Goal: Information Seeking & Learning: Learn about a topic

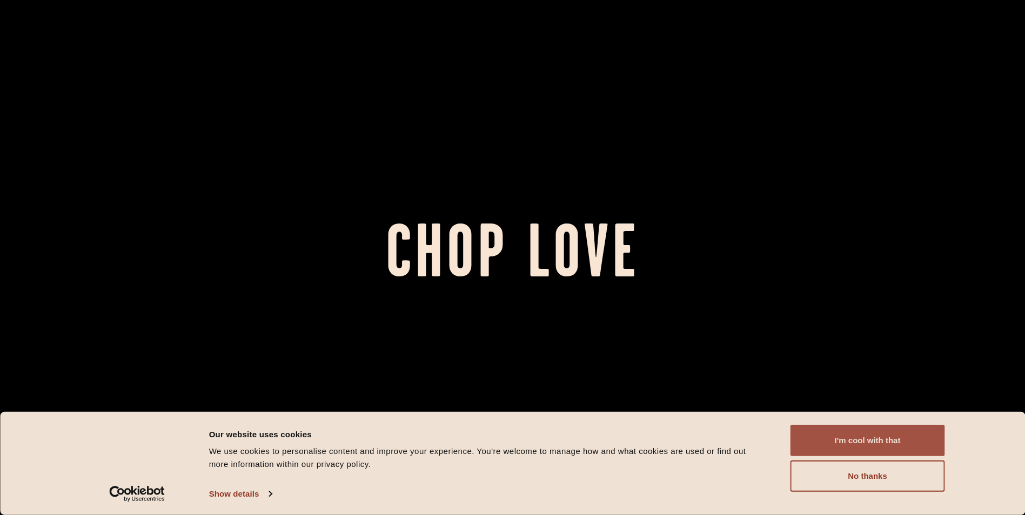
click at [928, 435] on button "I'm cool with that" at bounding box center [867, 440] width 155 height 31
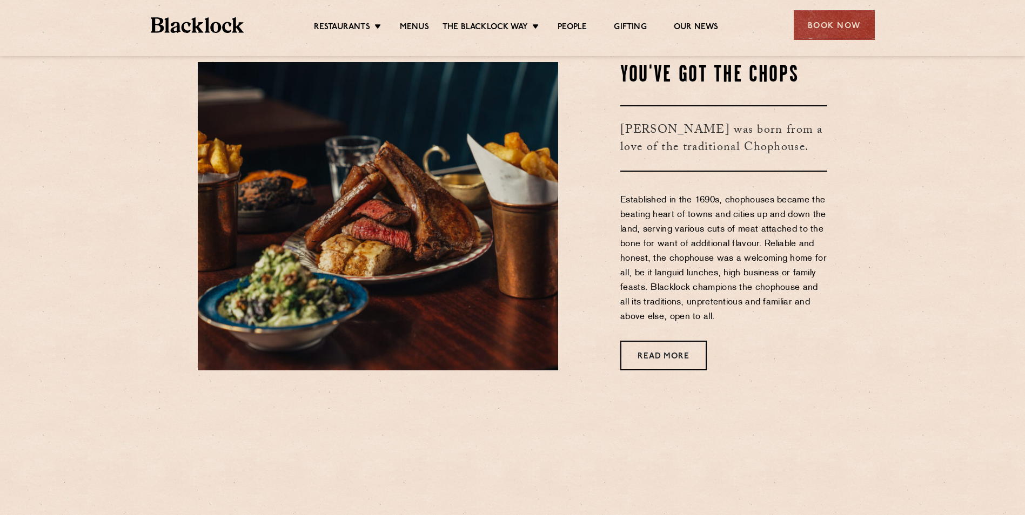
scroll to position [486, 0]
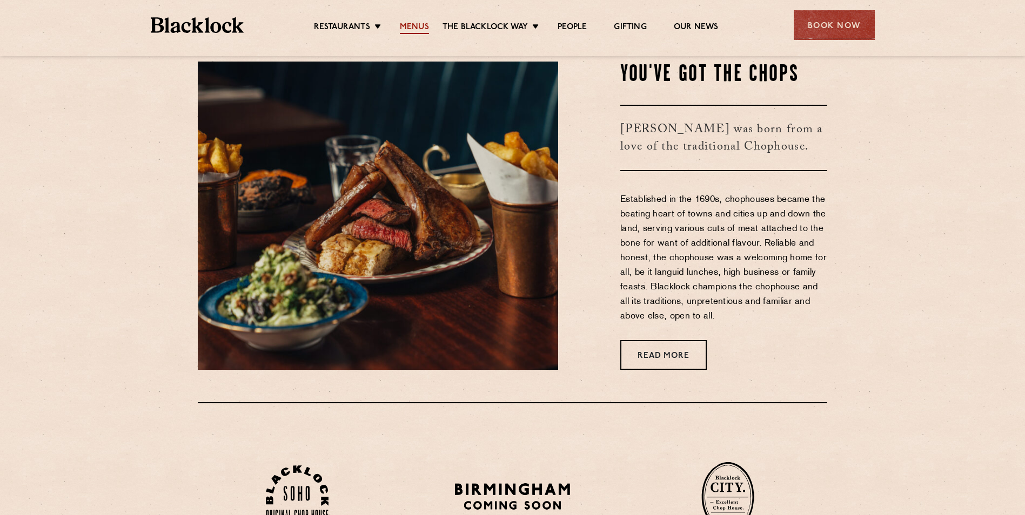
click at [424, 26] on link "Menus" at bounding box center [414, 28] width 29 height 12
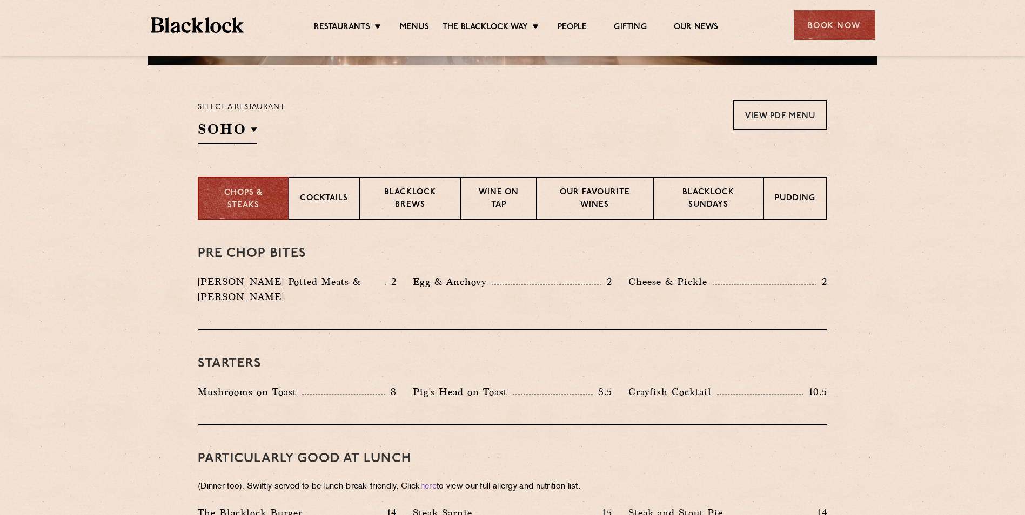
scroll to position [324, 0]
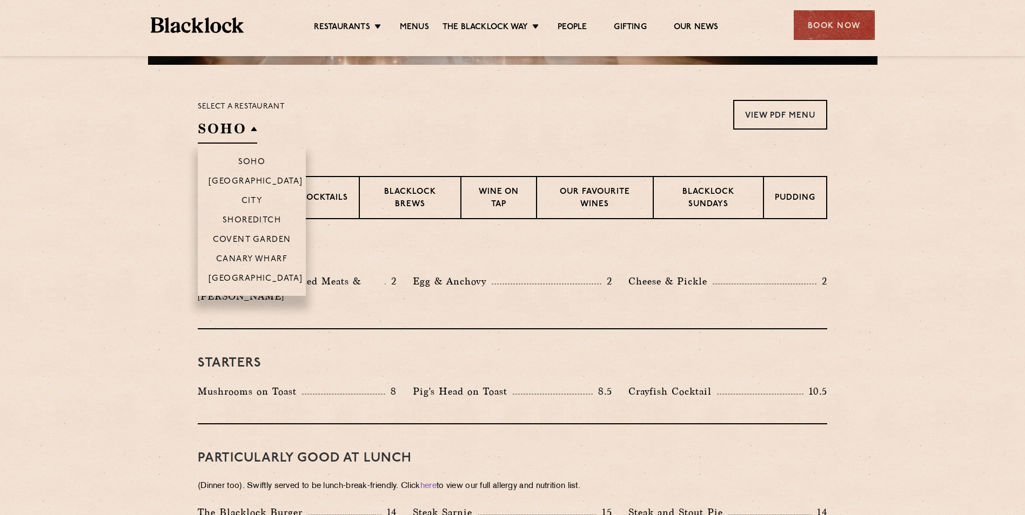
click at [256, 193] on li "City" at bounding box center [252, 200] width 108 height 19
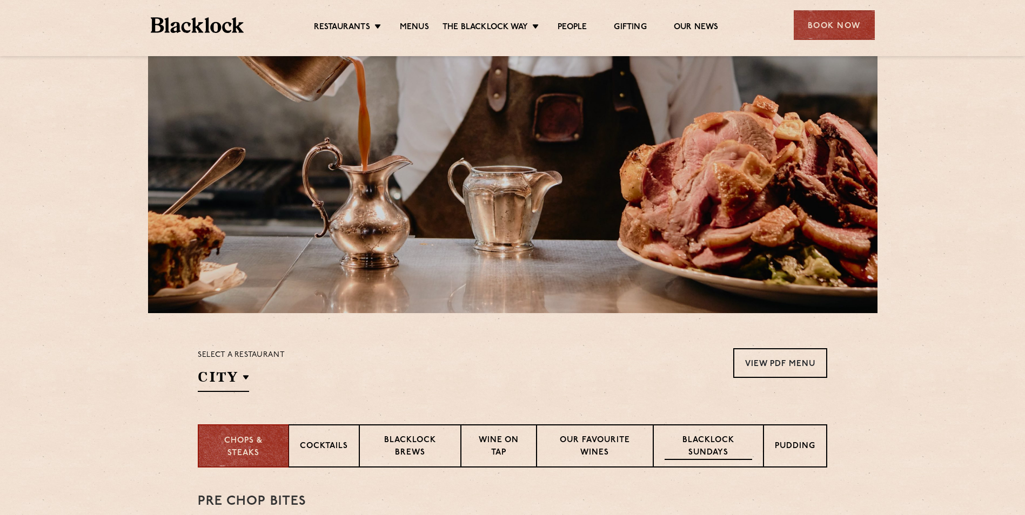
scroll to position [216, 0]
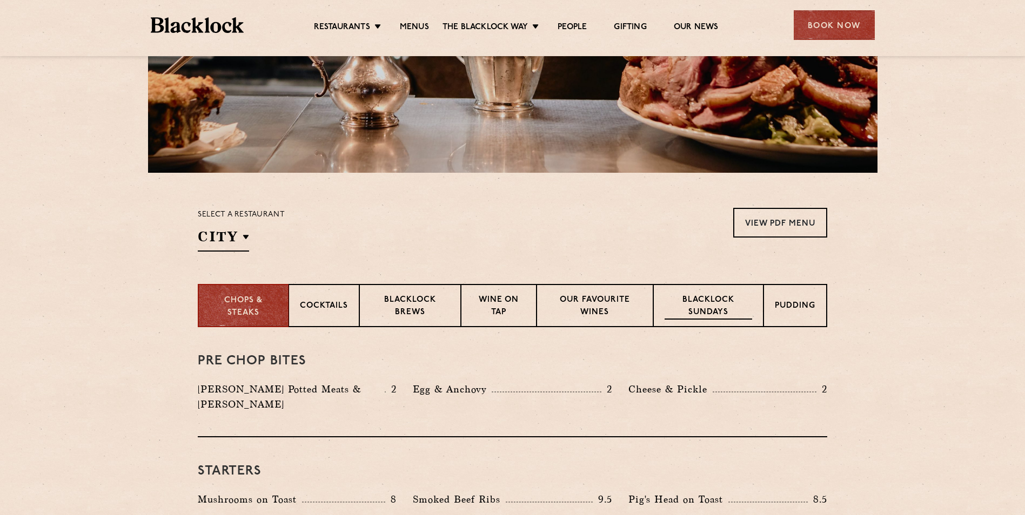
click at [718, 316] on p "Blacklock Sundays" at bounding box center [709, 306] width 88 height 25
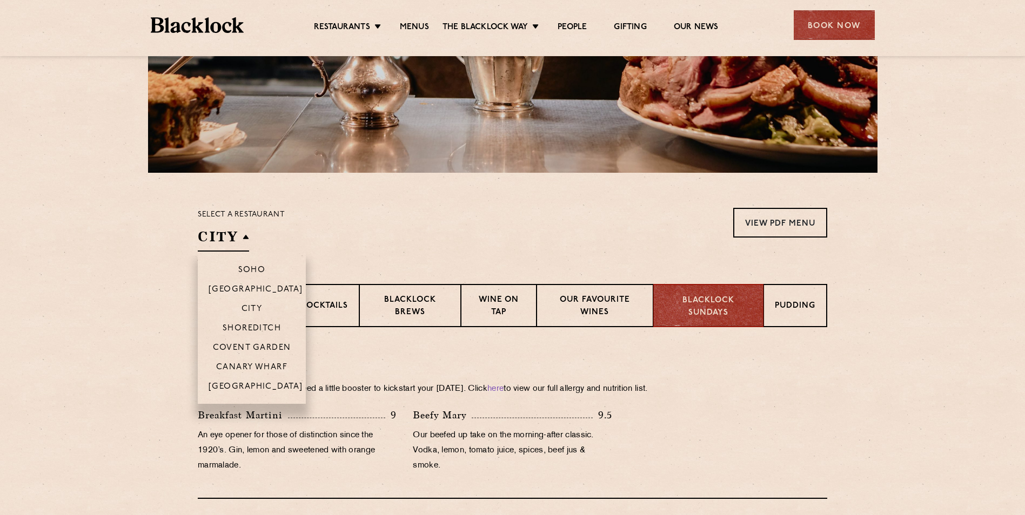
click at [245, 231] on h2 "City" at bounding box center [223, 239] width 51 height 24
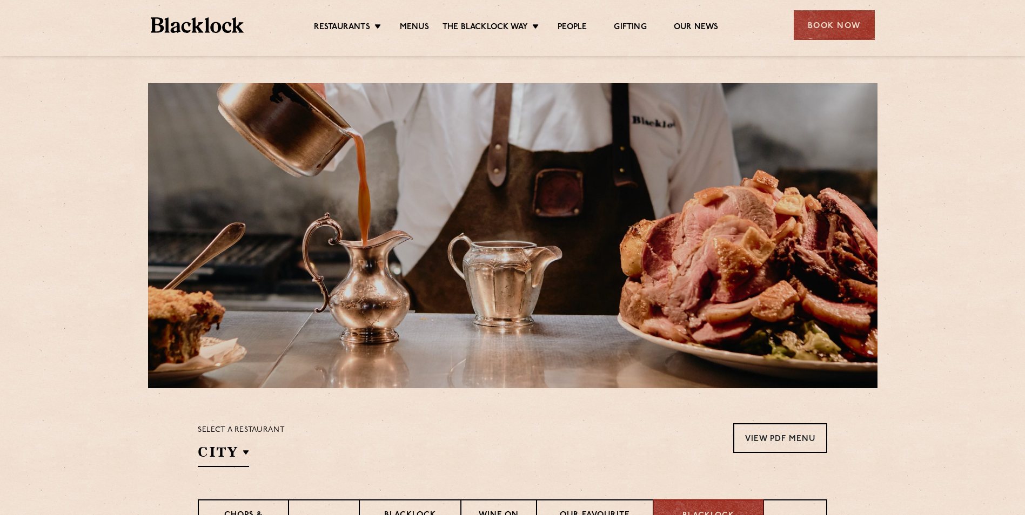
scroll to position [0, 0]
